Goal: Find specific page/section: Find specific page/section

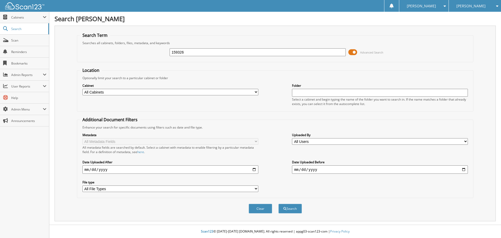
type input "159326"
click at [278, 203] on button "Search" at bounding box center [289, 208] width 23 height 10
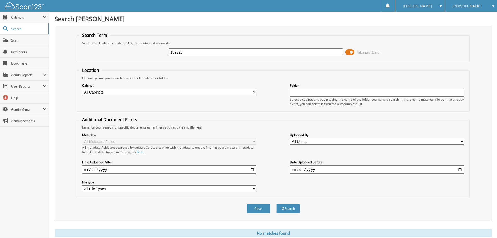
click at [471, 9] on div "[PERSON_NAME]" at bounding box center [470, 6] width 47 height 12
click at [461, 20] on link "[PERSON_NAME] Chevrolet Buick Inc" at bounding box center [471, 19] width 52 height 14
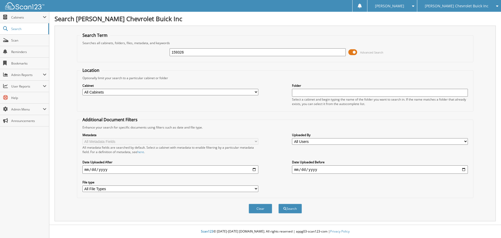
type input "159326"
click at [278, 203] on button "Search" at bounding box center [289, 208] width 23 height 10
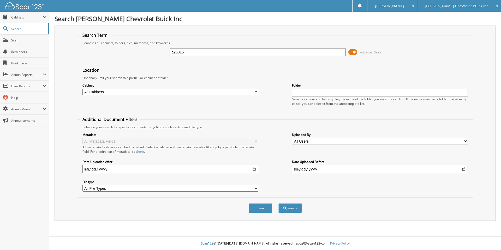
type input "a25815"
click at [278, 203] on button "Search" at bounding box center [289, 208] width 23 height 10
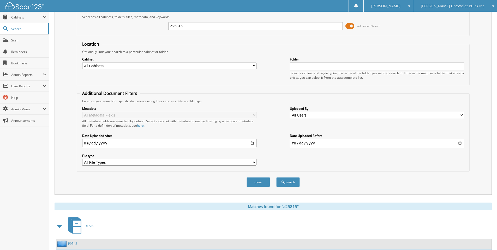
scroll to position [70, 0]
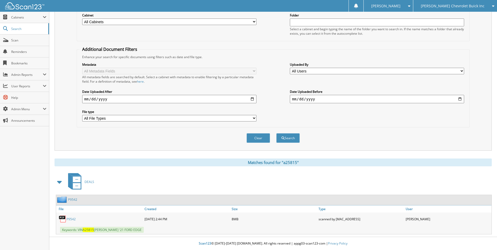
click at [72, 219] on link "P9542" at bounding box center [71, 219] width 9 height 4
